Goal: Check status: Check status

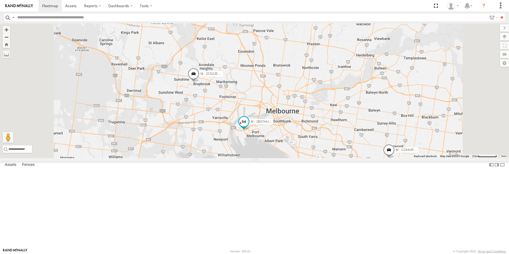
drag, startPoint x: 317, startPoint y: 186, endPoint x: 308, endPoint y: 152, distance: 34.6
click at [308, 143] on div "M - 2CS2JE - [PERSON_NAME] M - EVN23K - [PERSON_NAME] 2 M - 2BS7HU - [PERSON_NA…" at bounding box center [254, 90] width 509 height 135
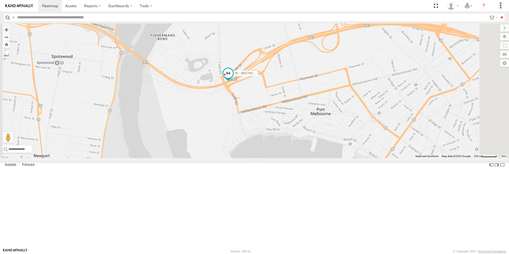
click at [233, 78] on span at bounding box center [228, 73] width 10 height 10
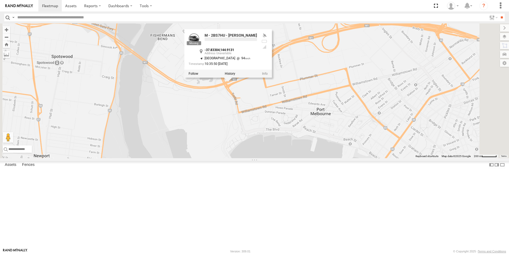
click at [275, 158] on div "M - 2CS2JE - [PERSON_NAME] M - EVN23K - [PERSON_NAME] M - 2BS7HU - [PERSON_NAME…" at bounding box center [254, 90] width 509 height 135
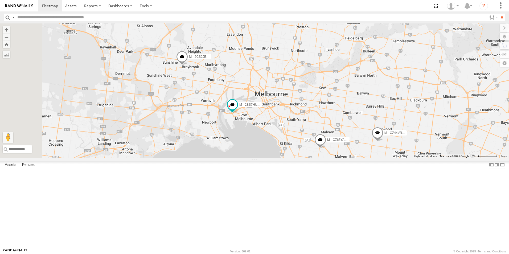
drag, startPoint x: 349, startPoint y: 142, endPoint x: 359, endPoint y: 168, distance: 27.8
click at [359, 158] on div "M - 2CS2JE - [PERSON_NAME] M - EVN23K - [PERSON_NAME] M - 2BS7HU - [PERSON_NAME…" at bounding box center [254, 90] width 509 height 135
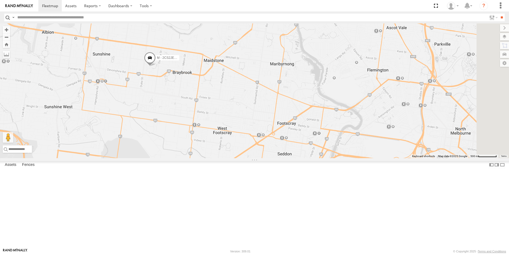
click at [156, 66] on span at bounding box center [150, 59] width 12 height 14
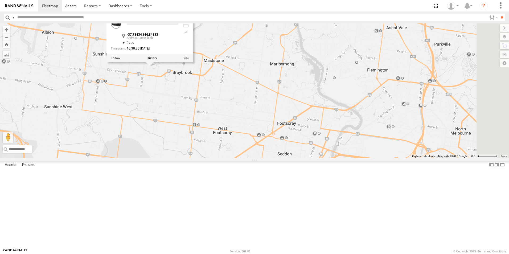
click at [261, 134] on div "M - 2CS2JE - [PERSON_NAME] M - EVN23K - [PERSON_NAME] M - 2BS7HU - [PERSON_NAME…" at bounding box center [254, 90] width 509 height 135
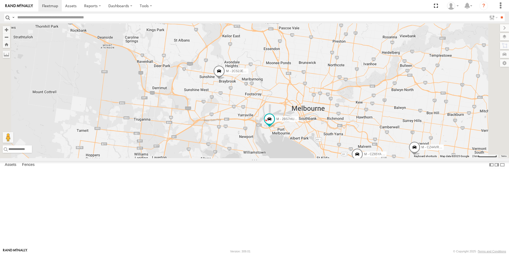
drag, startPoint x: 386, startPoint y: 152, endPoint x: 328, endPoint y: 137, distance: 59.5
click at [328, 137] on div "M - 2CS2JE - [PERSON_NAME] M - EVN23K - [PERSON_NAME] M - 2BS7HU - [PERSON_NAME…" at bounding box center [254, 90] width 509 height 135
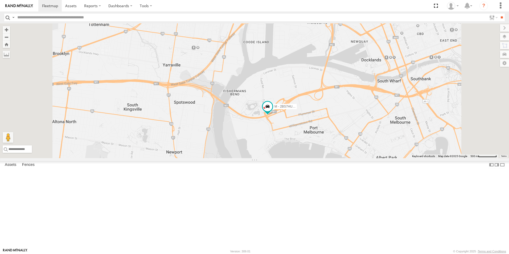
drag, startPoint x: 261, startPoint y: 161, endPoint x: 295, endPoint y: 167, distance: 34.5
click at [289, 158] on div "M - 2BS7HU - [PERSON_NAME]" at bounding box center [254, 90] width 509 height 135
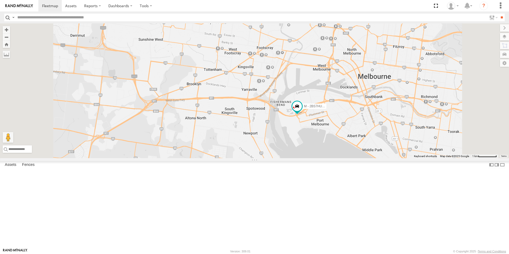
drag, startPoint x: 264, startPoint y: 195, endPoint x: 288, endPoint y: 174, distance: 31.9
click at [286, 158] on div "M - 2BS7HU - [PERSON_NAME] M - 2CS2JE - [PERSON_NAME]" at bounding box center [254, 90] width 509 height 135
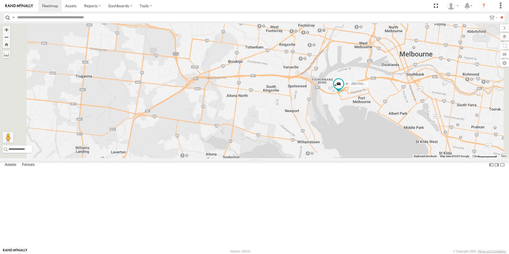
drag, startPoint x: 238, startPoint y: 181, endPoint x: 256, endPoint y: 181, distance: 18.1
click at [256, 158] on div "M - 2BS7HU - [PERSON_NAME] M - 2CS2JE - [PERSON_NAME]" at bounding box center [254, 90] width 509 height 135
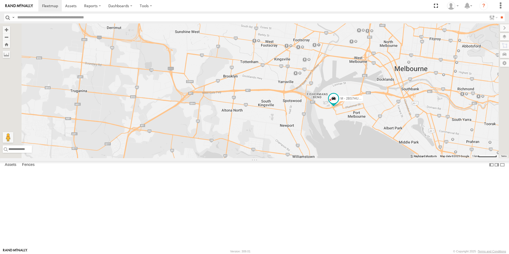
drag, startPoint x: 335, startPoint y: 144, endPoint x: 313, endPoint y: 181, distance: 44.0
click at [313, 158] on div "M - 2BS7HU - [PERSON_NAME] M - 2CS2JE - [PERSON_NAME]" at bounding box center [254, 90] width 509 height 135
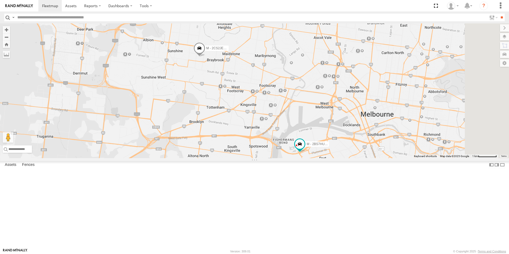
drag, startPoint x: 319, startPoint y: 151, endPoint x: 306, endPoint y: 171, distance: 23.1
click at [306, 158] on div "M - 2BS7HU - [PERSON_NAME] M - 2CS2JE - [PERSON_NAME]" at bounding box center [254, 90] width 509 height 135
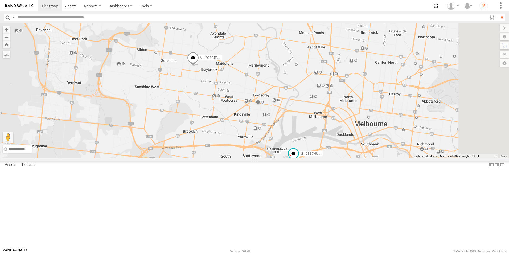
drag, startPoint x: 304, startPoint y: 173, endPoint x: 301, endPoint y: 176, distance: 4.4
click at [301, 158] on div "M - 2BS7HU - [PERSON_NAME] M - 2CS2JE - [PERSON_NAME]" at bounding box center [254, 90] width 509 height 135
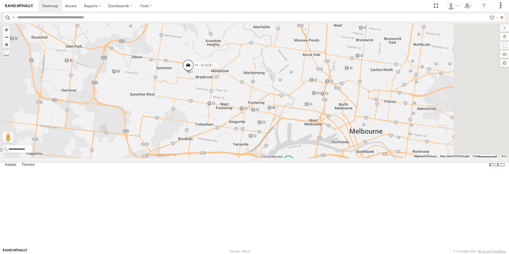
drag, startPoint x: 317, startPoint y: 173, endPoint x: 309, endPoint y: 184, distance: 13.9
click at [309, 158] on div "M - 2BS7HU - [PERSON_NAME] M - 2CS2JE - [PERSON_NAME]" at bounding box center [254, 90] width 509 height 135
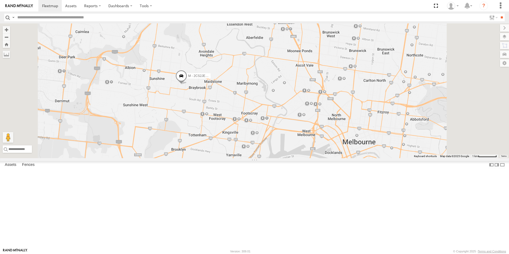
click at [287, 158] on div "M - 2BS7HU - [PERSON_NAME] M - 2CS2JE - [PERSON_NAME]" at bounding box center [254, 90] width 509 height 135
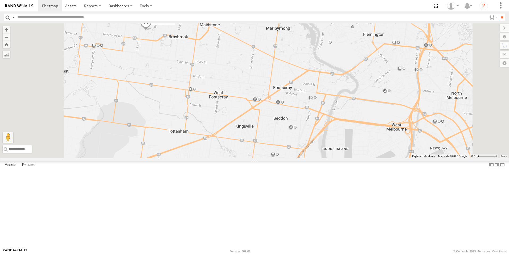
drag, startPoint x: 259, startPoint y: 192, endPoint x: 267, endPoint y: 145, distance: 47.1
click at [264, 158] on div "M - 2BS7HU - [PERSON_NAME] M - 2CS2JE - [PERSON_NAME]" at bounding box center [254, 90] width 509 height 135
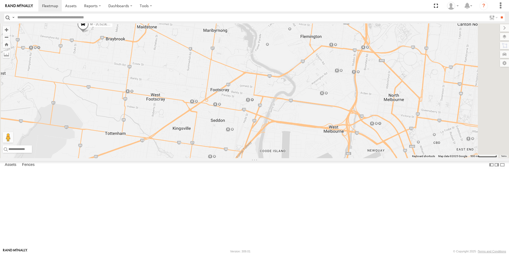
drag, startPoint x: 377, startPoint y: 92, endPoint x: 361, endPoint y: 100, distance: 18.1
click at [367, 100] on div "M - 2BS7HU - [PERSON_NAME] M - 2CS2JE - [PERSON_NAME]" at bounding box center [254, 90] width 509 height 135
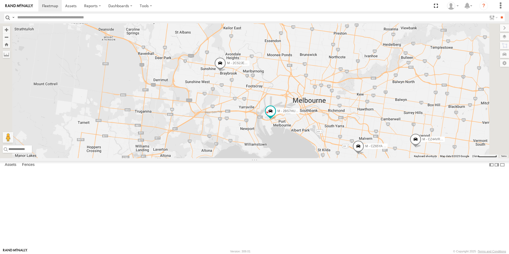
drag, startPoint x: 322, startPoint y: 140, endPoint x: 304, endPoint y: 116, distance: 29.6
click at [304, 118] on div "M - 2BS7HU - [PERSON_NAME] M - 2CS2JE - [PERSON_NAME] M - CZ65YA - [PERSON_NAME…" at bounding box center [254, 90] width 509 height 135
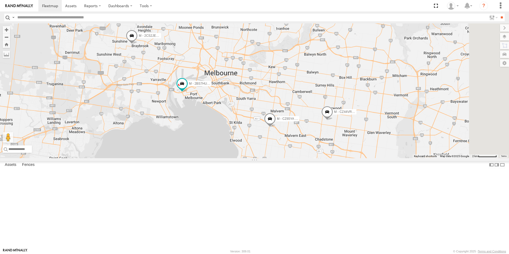
drag, startPoint x: 412, startPoint y: 158, endPoint x: 306, endPoint y: 147, distance: 106.7
click at [276, 127] on div "M - CZ65YA - [PERSON_NAME]" at bounding box center [270, 120] width 12 height 14
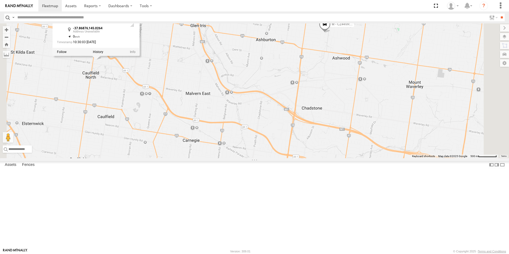
drag, startPoint x: 338, startPoint y: 141, endPoint x: 333, endPoint y: 175, distance: 34.1
click at [333, 158] on div "M - 2BS7HU - [PERSON_NAME] M - 2CS2JE - [PERSON_NAME] M - CZ65YA - [PERSON_NAME…" at bounding box center [254, 90] width 509 height 135
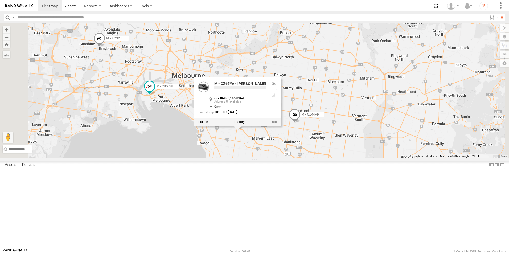
drag, startPoint x: 334, startPoint y: 153, endPoint x: 347, endPoint y: 173, distance: 23.6
click at [347, 158] on div "M - 2BS7HU - [PERSON_NAME] M - 2CS2JE - [PERSON_NAME] M - CZ65YA - [PERSON_NAME…" at bounding box center [254, 90] width 509 height 135
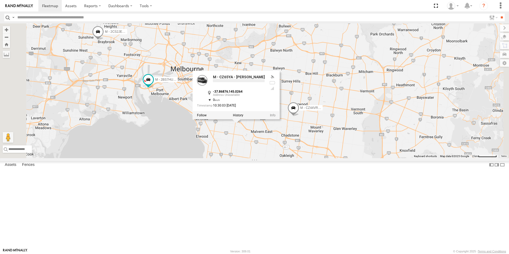
drag, startPoint x: 222, startPoint y: 98, endPoint x: 240, endPoint y: 127, distance: 33.9
click at [178, 82] on label "M - 2BS7HU - [PERSON_NAME]" at bounding box center [164, 79] width 27 height 5
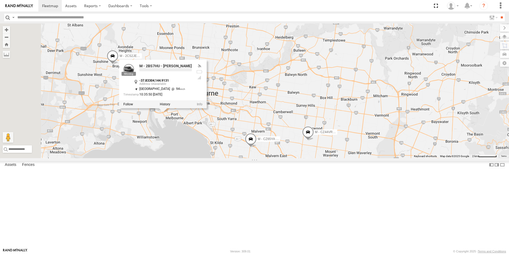
drag, startPoint x: 307, startPoint y: 135, endPoint x: 360, endPoint y: 159, distance: 58.4
click at [353, 158] on div "M - 2BS7HU - [PERSON_NAME] M - 2CS2JE - [PERSON_NAME] M - CZ65YA - [PERSON_NAME…" at bounding box center [254, 90] width 509 height 135
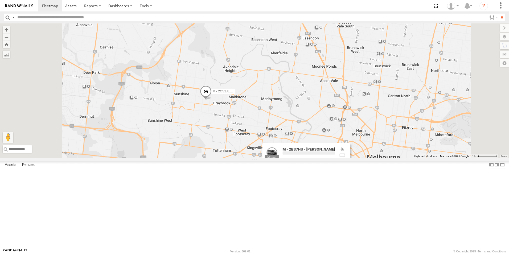
drag, startPoint x: 283, startPoint y: 164, endPoint x: 293, endPoint y: 135, distance: 30.2
click at [293, 135] on div "M - 2BS7HU - [PERSON_NAME] M - 2CS2JE - [PERSON_NAME] M - CZ65YA - [PERSON_NAME…" at bounding box center [254, 90] width 509 height 135
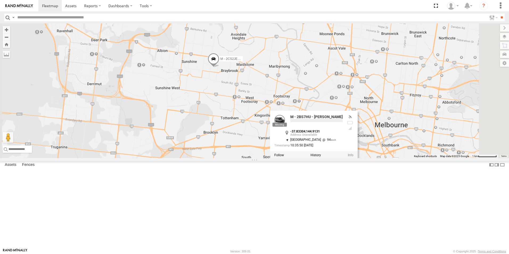
drag, startPoint x: 341, startPoint y: 109, endPoint x: 229, endPoint y: 111, distance: 111.8
click at [229, 111] on div "M - 2BS7HU - [PERSON_NAME] M - 2CS2JE - [PERSON_NAME] M - CZ65YA - [PERSON_NAME…" at bounding box center [254, 90] width 509 height 135
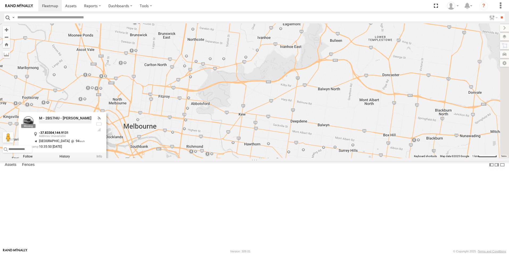
drag, startPoint x: 302, startPoint y: 121, endPoint x: 274, endPoint y: 87, distance: 44.6
click at [274, 89] on div "M - 2BS7HU - [PERSON_NAME] M - 2CS2JE - [PERSON_NAME] M - CZ65YA - [PERSON_NAME…" at bounding box center [254, 90] width 509 height 135
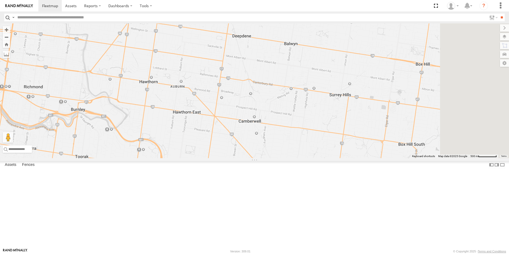
drag, startPoint x: 281, startPoint y: 97, endPoint x: 205, endPoint y: 113, distance: 77.2
click at [206, 113] on div "M - 2BS7HU - [PERSON_NAME] M - 2CS2JE - [PERSON_NAME] M - CZ65YA - [PERSON_NAME…" at bounding box center [254, 90] width 509 height 135
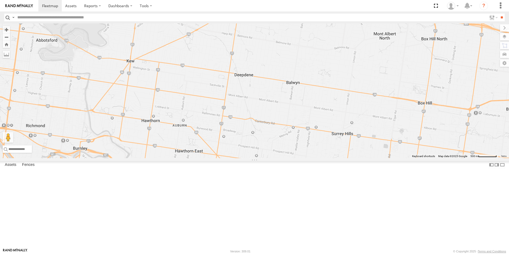
drag, startPoint x: 276, startPoint y: 115, endPoint x: 426, endPoint y: 158, distance: 156.3
click at [426, 158] on div "M - 2BS7HU - [PERSON_NAME] M - 2CS2JE - [PERSON_NAME] M - CZ65YA - [PERSON_NAME…" at bounding box center [254, 90] width 509 height 135
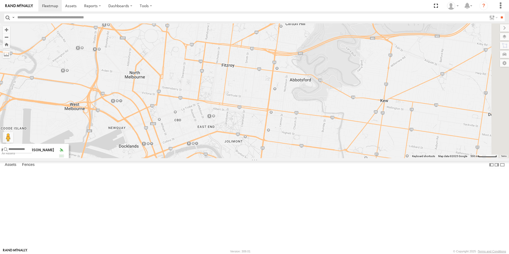
drag, startPoint x: 450, startPoint y: 145, endPoint x: 257, endPoint y: 112, distance: 195.5
click at [257, 112] on div "M - 2BS7HU - [PERSON_NAME] M - 2CS2JE - [PERSON_NAME] M - CZ65YA - [PERSON_NAME…" at bounding box center [254, 90] width 509 height 135
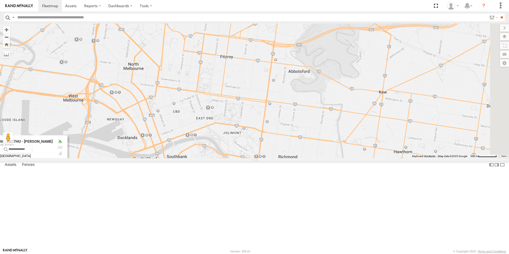
drag, startPoint x: 288, startPoint y: 119, endPoint x: 290, endPoint y: 111, distance: 8.2
click at [290, 111] on div "M - 2BS7HU - [PERSON_NAME] M - 2CS2JE - [PERSON_NAME] M - CZ65YA - [PERSON_NAME…" at bounding box center [254, 90] width 509 height 135
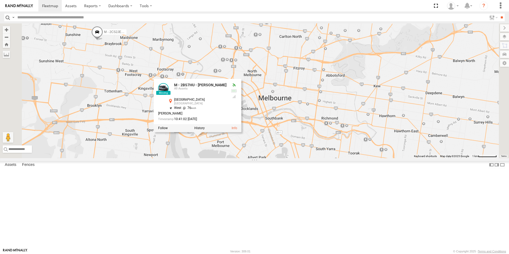
drag, startPoint x: 380, startPoint y: 179, endPoint x: 399, endPoint y: 178, distance: 18.7
click at [399, 158] on div "M - 2BS7HU - [PERSON_NAME] M - 2CS2JE - [PERSON_NAME] M - CZ65YA - [PERSON_NAME…" at bounding box center [254, 90] width 509 height 135
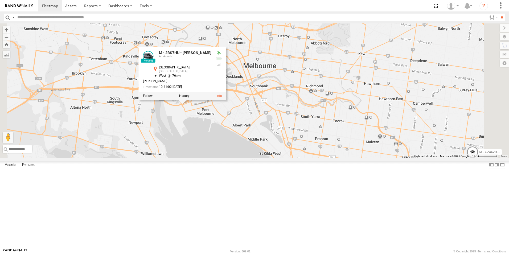
drag, startPoint x: 398, startPoint y: 180, endPoint x: 371, endPoint y: 140, distance: 48.1
click at [377, 143] on div "M - 2BS7HU - [PERSON_NAME] M - 2CS2JE - [PERSON_NAME] M - CZ65YA - [PERSON_NAME…" at bounding box center [254, 90] width 509 height 135
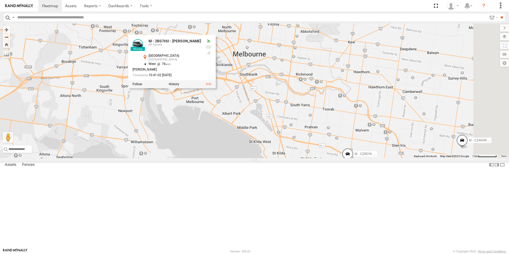
drag, startPoint x: 346, startPoint y: 138, endPoint x: 349, endPoint y: 152, distance: 15.0
click at [349, 152] on div "M - 2BS7HU - [PERSON_NAME] M - 2CS2JE - [PERSON_NAME] M - CZ65YA - [PERSON_NAME…" at bounding box center [254, 90] width 509 height 135
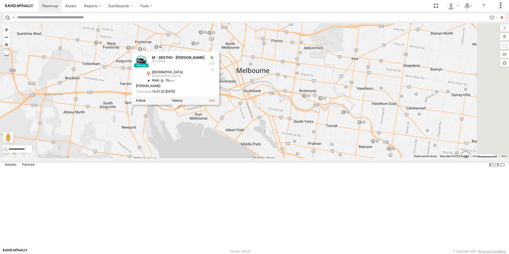
click at [269, 158] on div "M - 2BS7HU - [PERSON_NAME] M - 2CS2JE - [PERSON_NAME] M - CZ65YA - [PERSON_NAME…" at bounding box center [254, 90] width 509 height 135
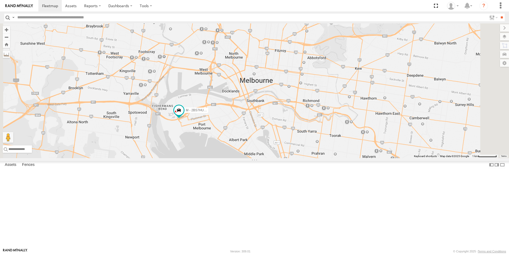
drag, startPoint x: 293, startPoint y: 136, endPoint x: 296, endPoint y: 140, distance: 4.7
click at [296, 140] on div "M - 2BS7HU - [PERSON_NAME] M - 2CS2JE - [PERSON_NAME] M - CZ65YA - [PERSON_NAME…" at bounding box center [254, 90] width 509 height 135
